Goal: Transaction & Acquisition: Purchase product/service

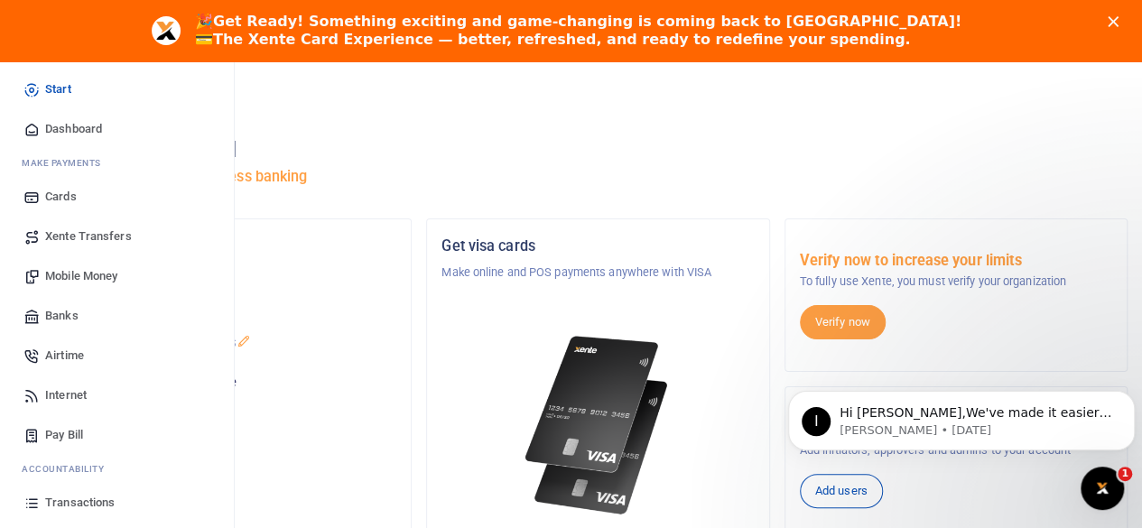
click at [81, 273] on span "Mobile Money" at bounding box center [81, 276] width 72 height 18
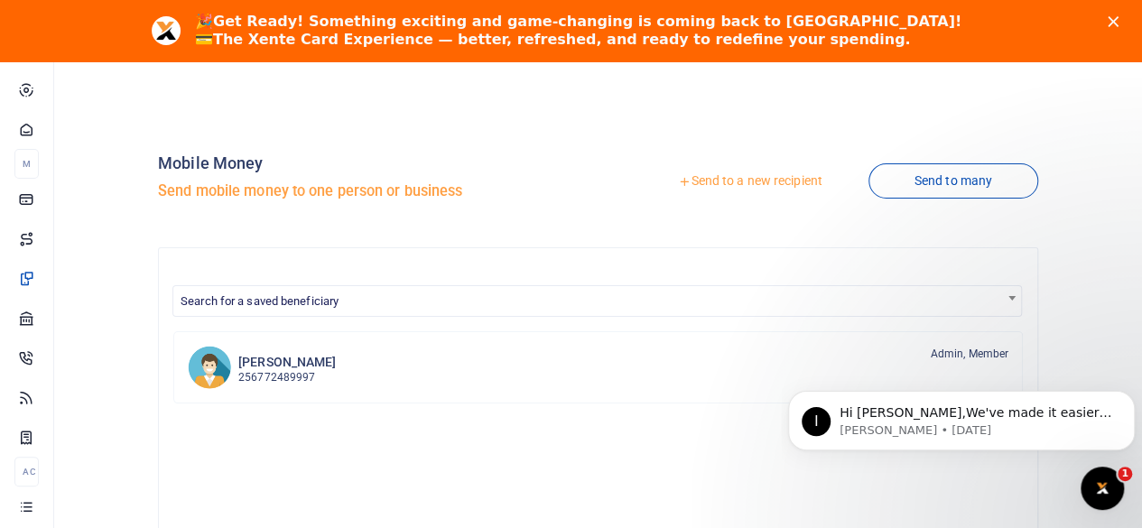
click at [684, 182] on link "Send to a new recipient" at bounding box center [750, 181] width 236 height 32
click at [678, 181] on icon at bounding box center [684, 181] width 13 height 13
click at [684, 176] on link "Send to a new recipient" at bounding box center [750, 181] width 236 height 32
click at [678, 180] on icon at bounding box center [684, 181] width 13 height 13
click at [733, 178] on link "Send to a new recipient" at bounding box center [750, 181] width 236 height 32
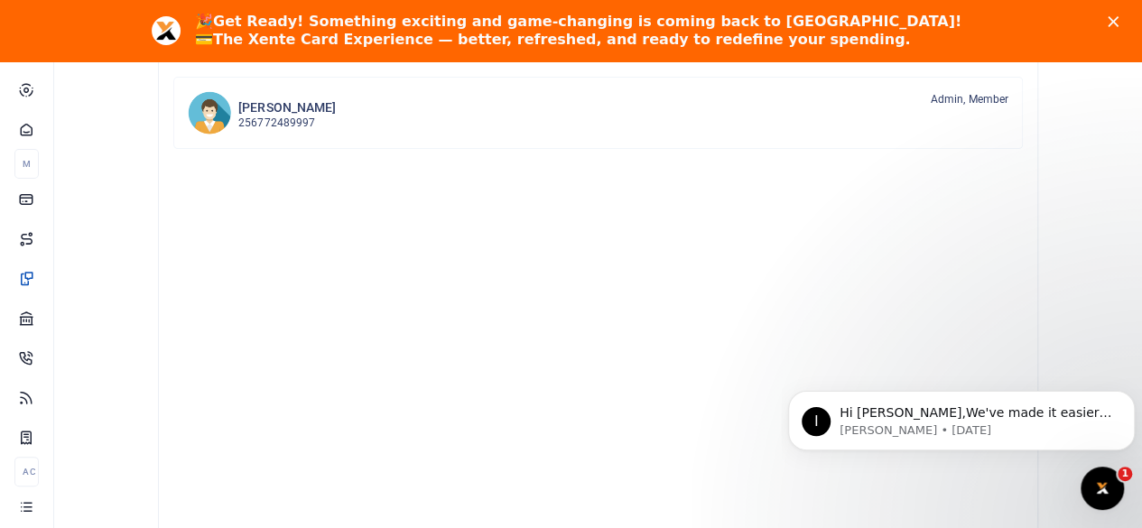
scroll to position [271, 0]
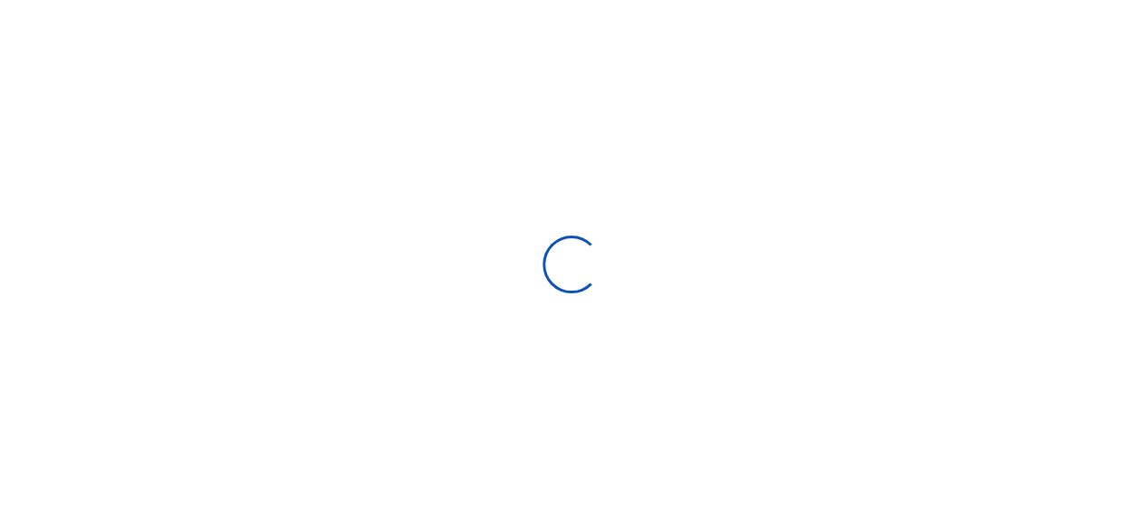
select select
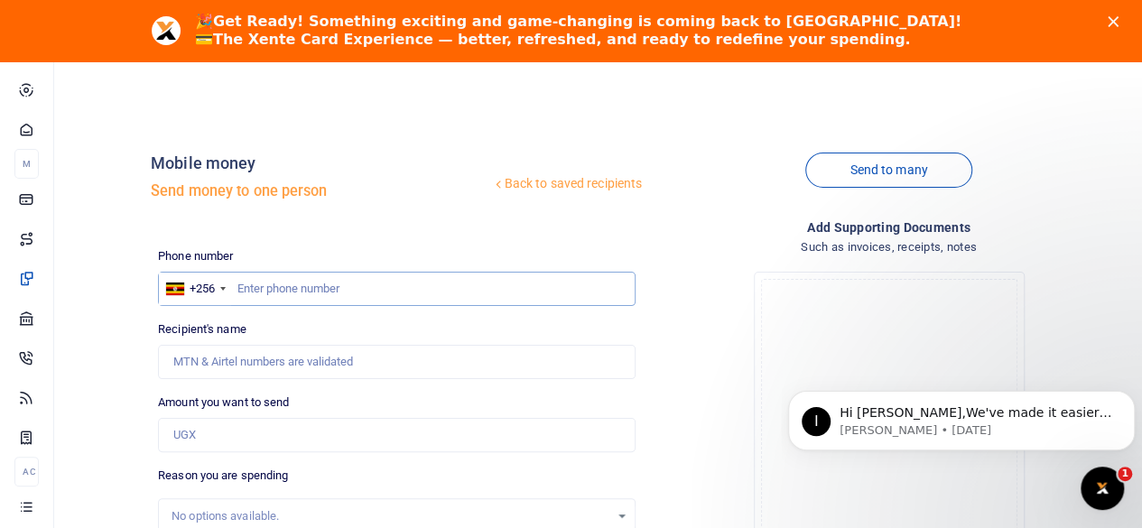
click at [260, 291] on input "text" at bounding box center [396, 289] width 477 height 34
type input "759214946"
type input "Justine Kengazi"
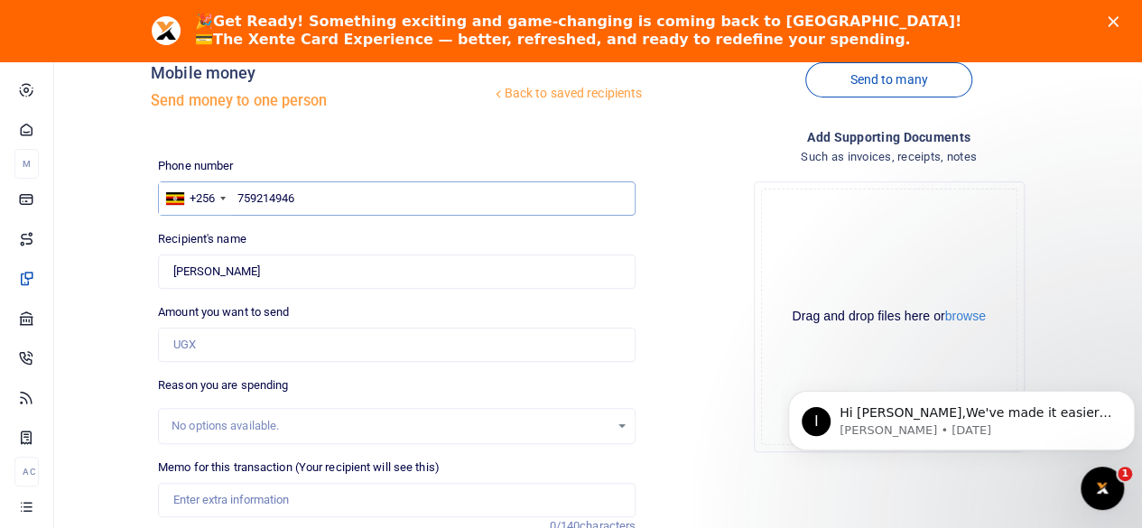
scroll to position [181, 0]
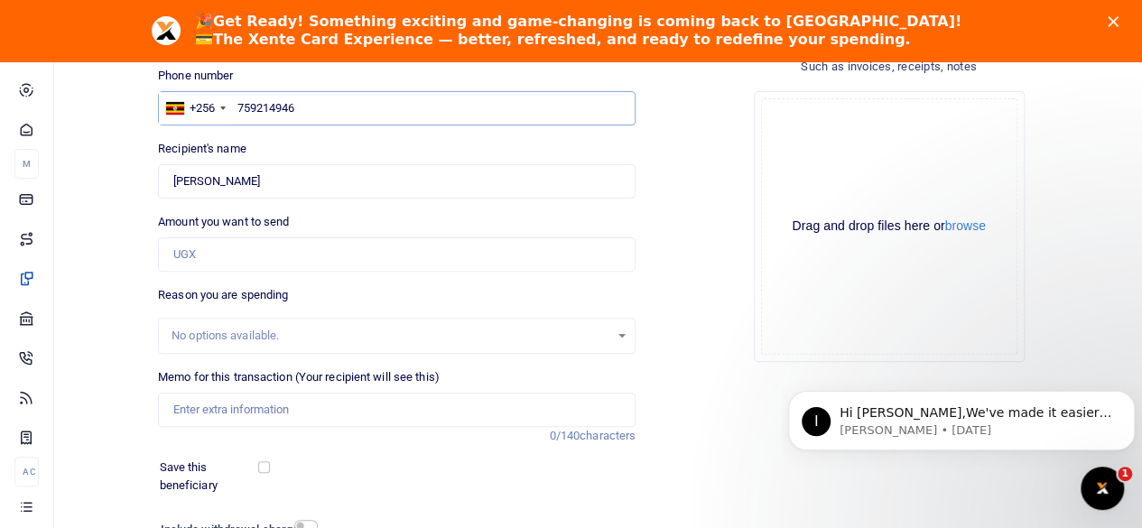
type input "759214946"
click at [492, 420] on input "Memo for this transaction (Your recipient will see this)" at bounding box center [396, 410] width 477 height 34
type input "Rwenzori lunch transport"
click at [249, 254] on input "Amount you want to send" at bounding box center [396, 254] width 477 height 34
type input "20,000"
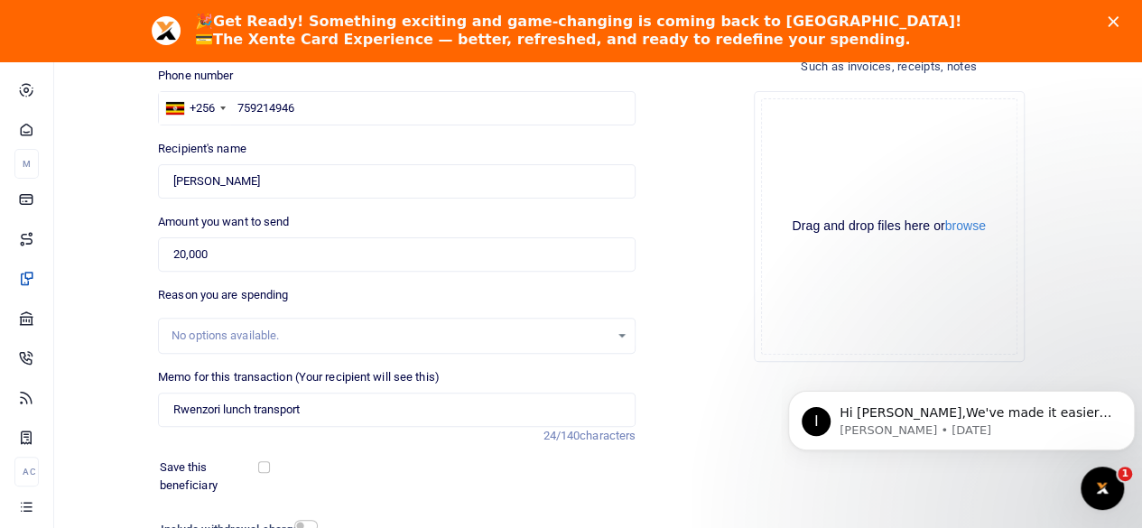
click at [543, 342] on div "No options available." at bounding box center [390, 336] width 438 height 18
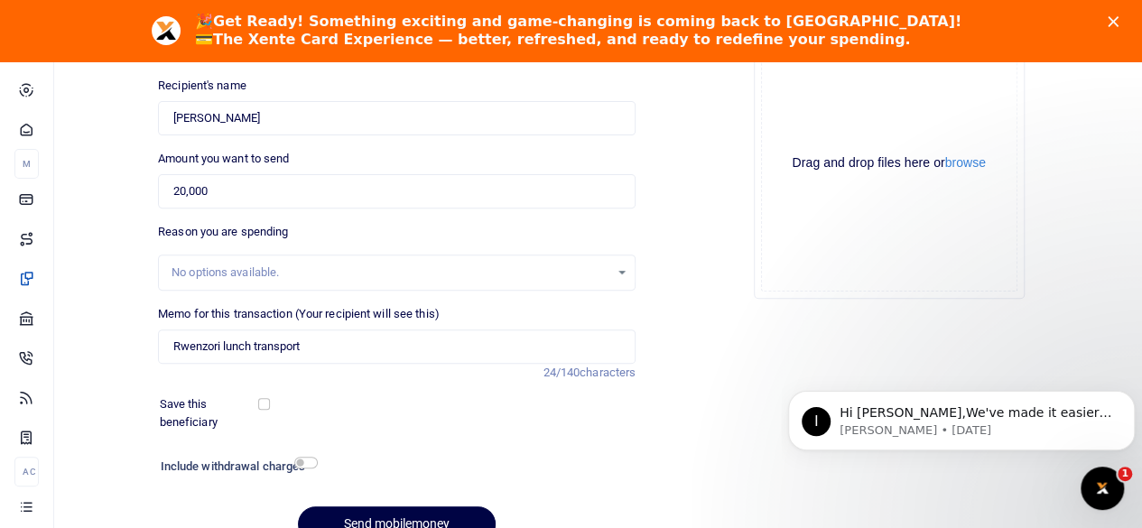
scroll to position [271, 0]
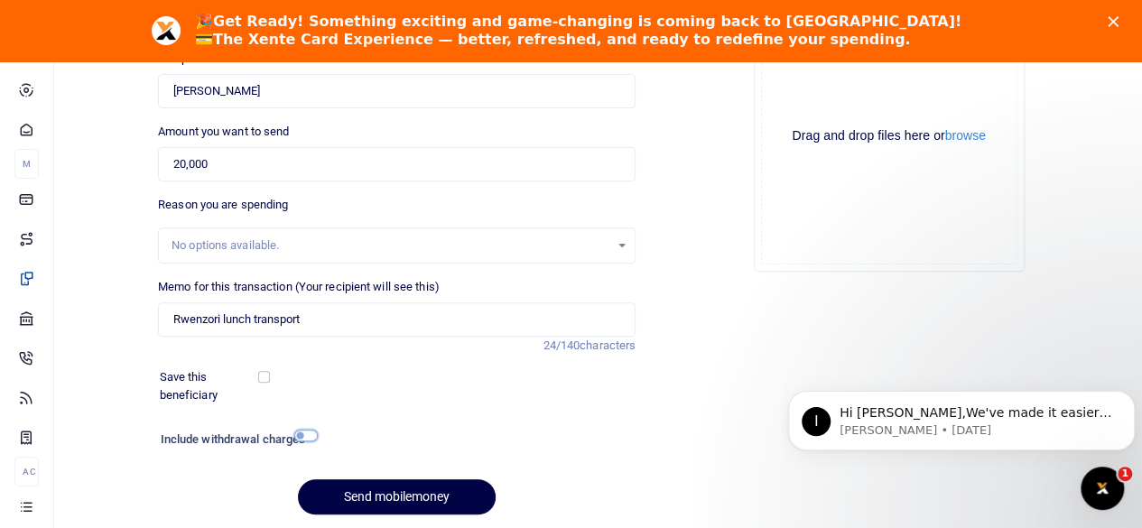
click at [305, 432] on input "checkbox" at bounding box center [305, 436] width 23 height 12
checkbox input "true"
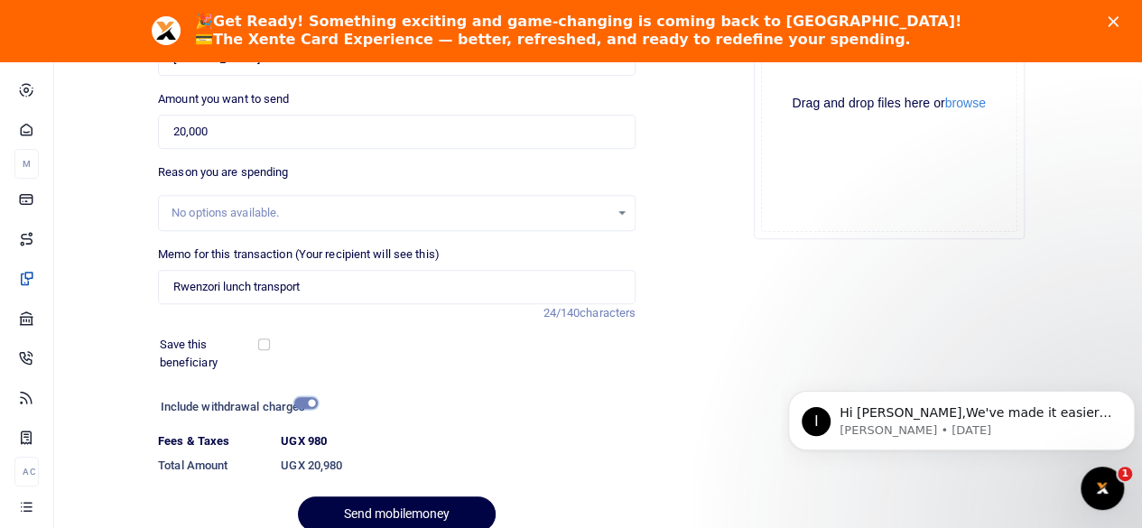
scroll to position [381, 0]
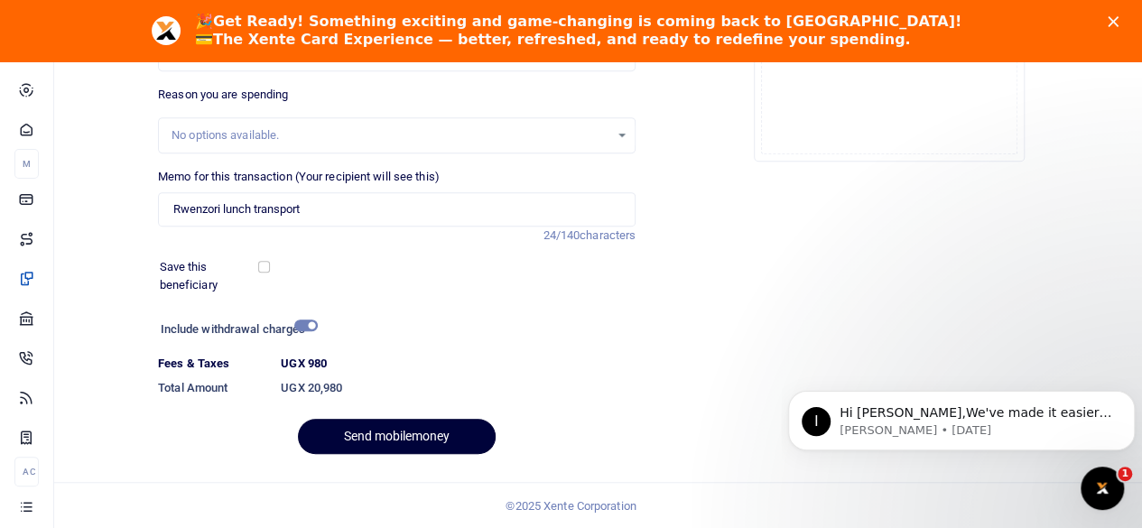
click at [382, 434] on button "Send mobilemoney" at bounding box center [397, 436] width 198 height 35
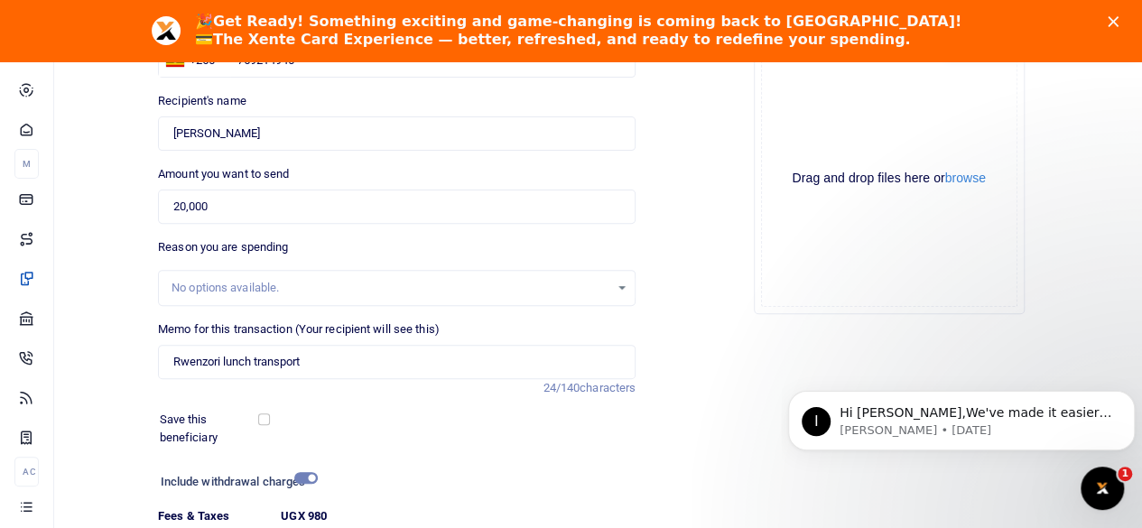
scroll to position [200, 0]
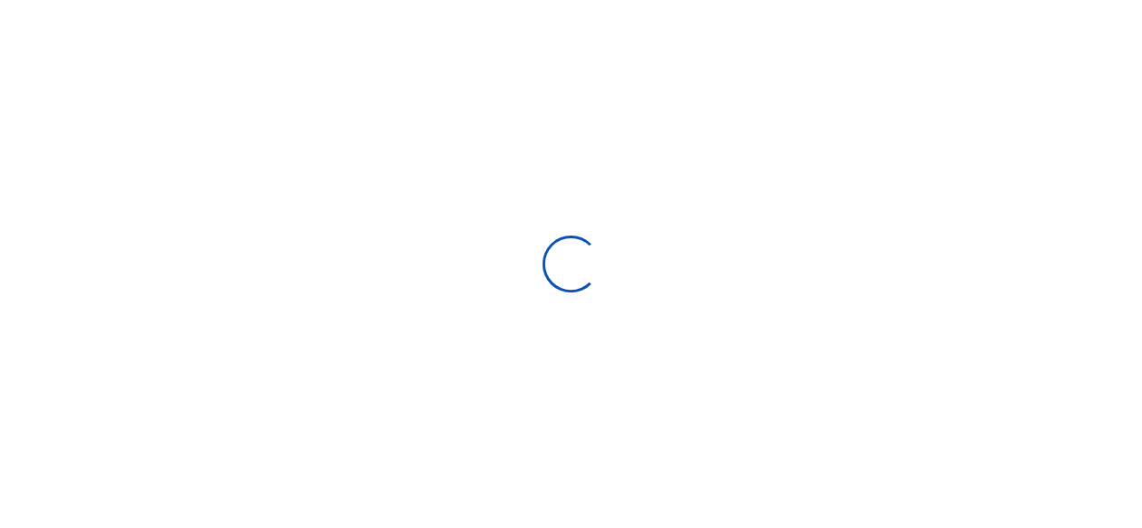
scroll to position [139, 0]
select select "Loading bundles"
select select
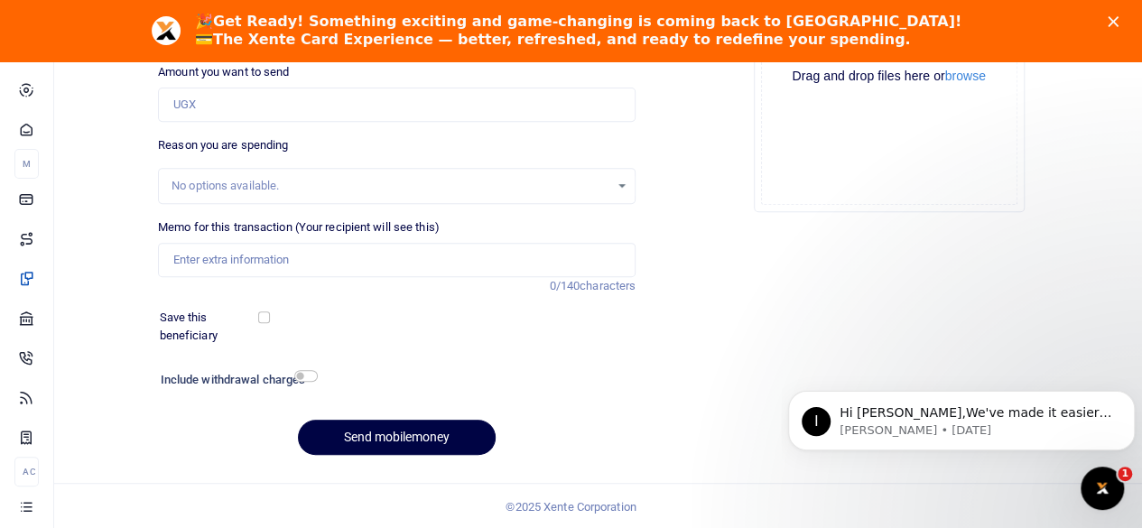
scroll to position [240, 0]
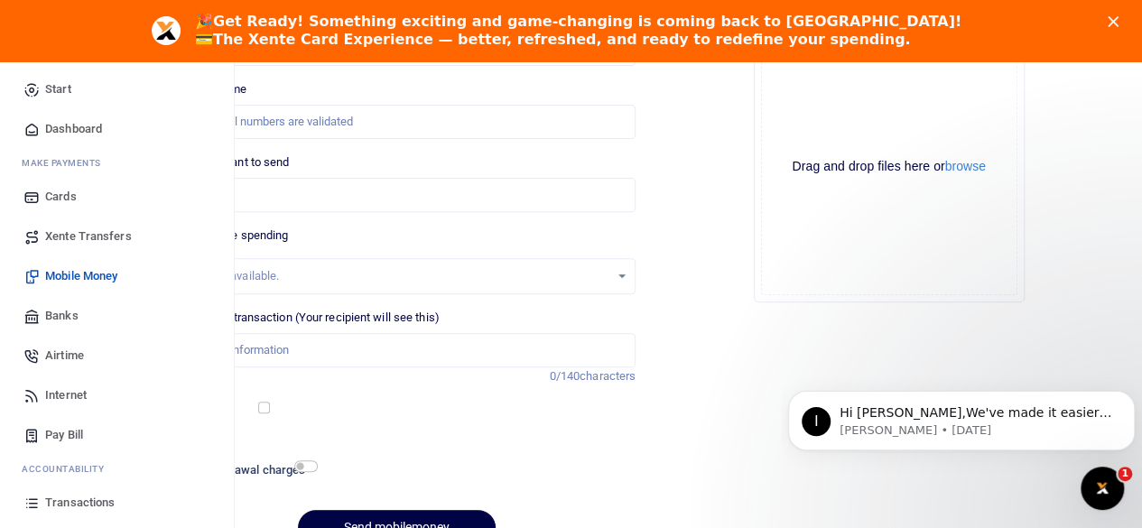
click at [61, 501] on span "Transactions" at bounding box center [79, 503] width 69 height 18
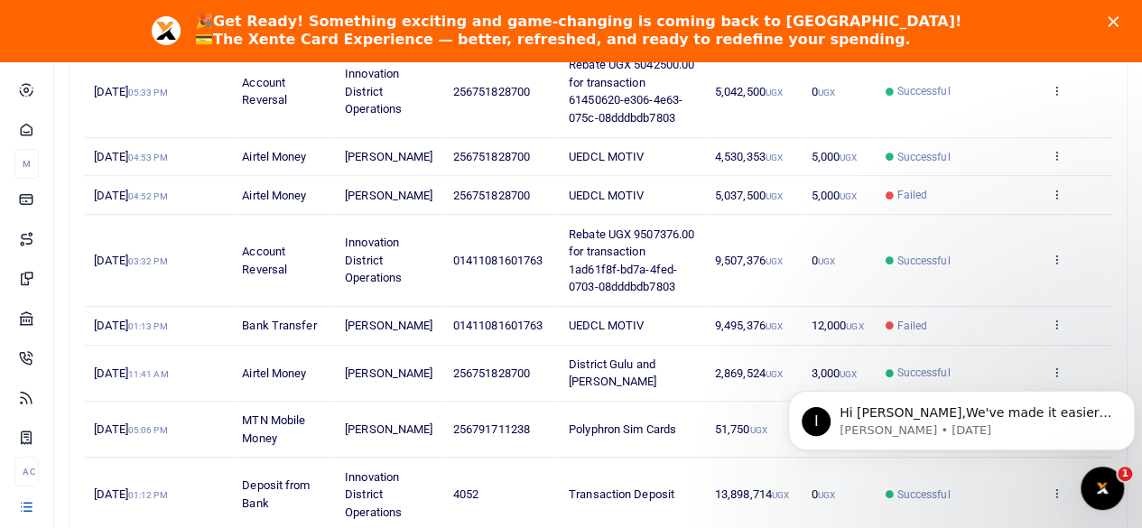
scroll to position [542, 0]
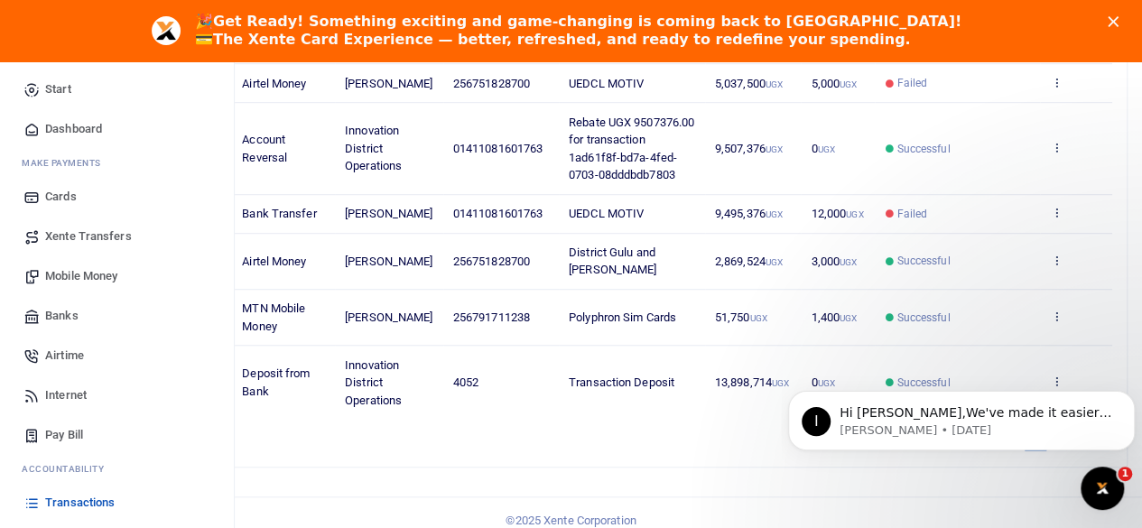
click at [81, 504] on span "Transactions" at bounding box center [79, 503] width 69 height 18
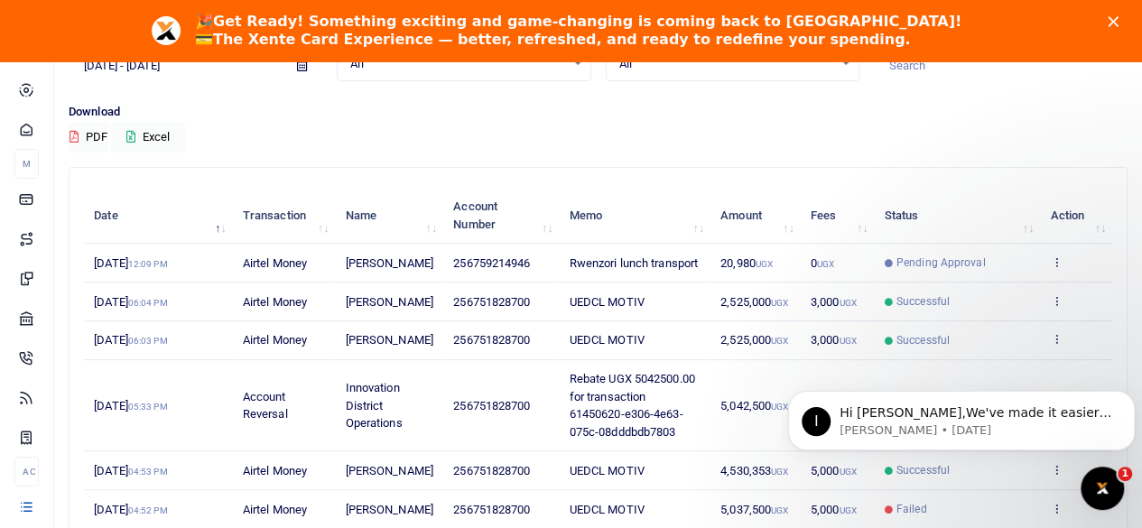
scroll to position [181, 0]
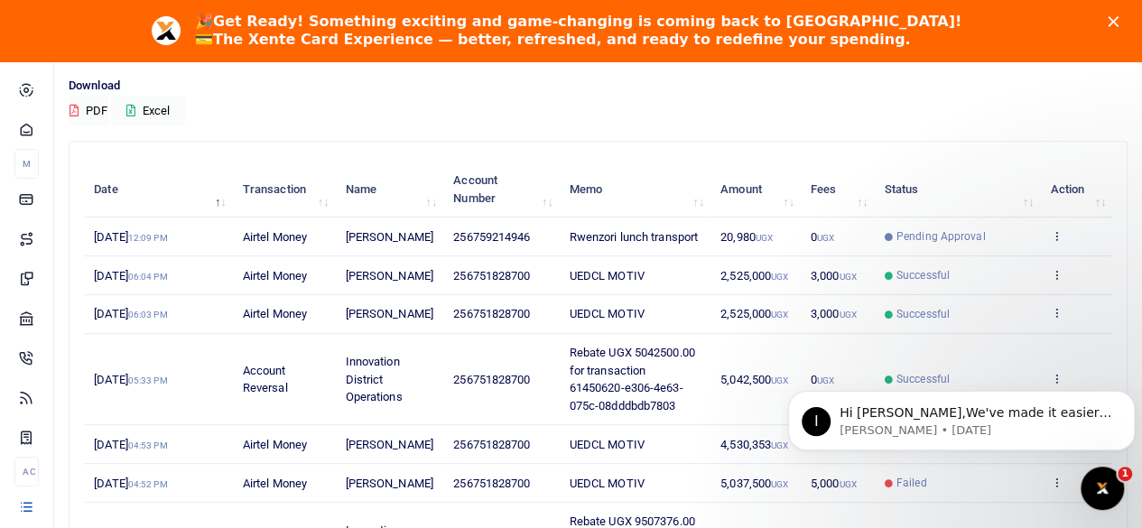
click at [659, 106] on div "Download PDF Excel" at bounding box center [598, 102] width 1059 height 50
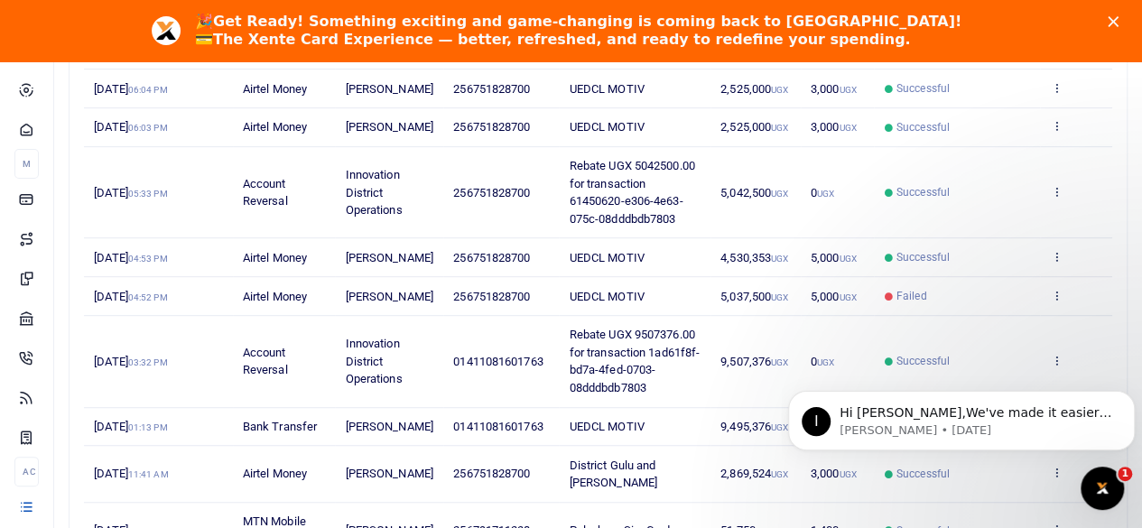
scroll to position [361, 0]
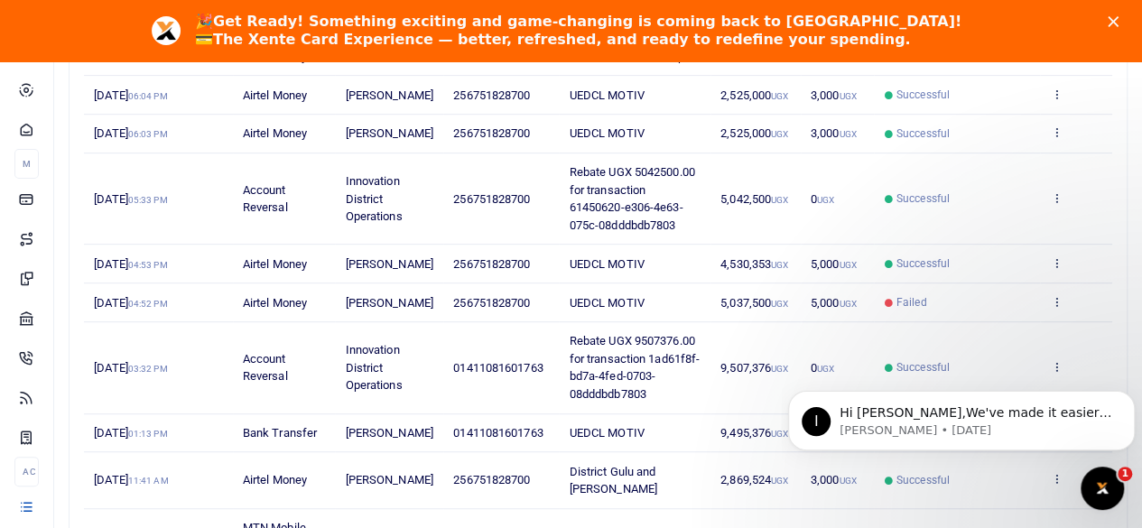
click at [765, 413] on td "9,507,376 UGX" at bounding box center [755, 367] width 90 height 91
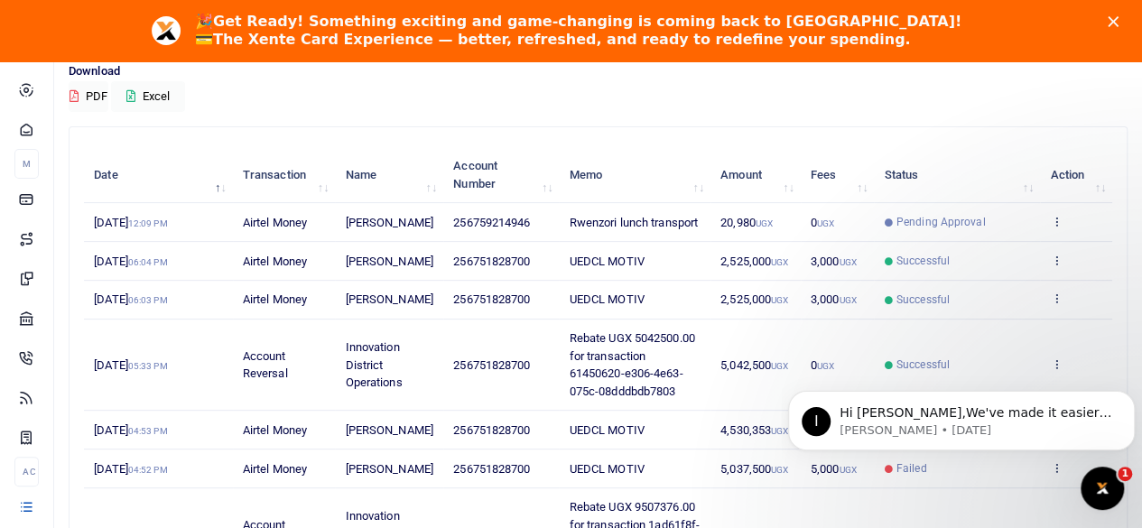
scroll to position [181, 0]
